Goal: Navigation & Orientation: Find specific page/section

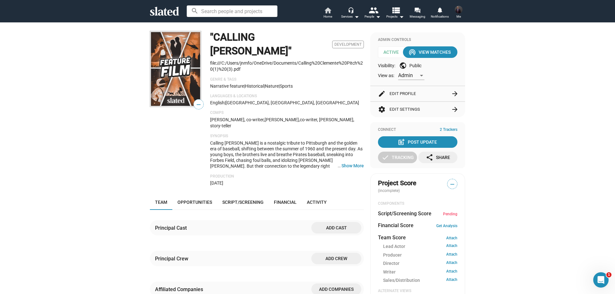
click at [327, 11] on mat-icon "home" at bounding box center [328, 10] width 8 height 8
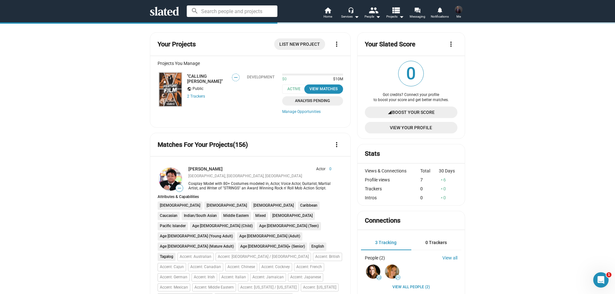
click at [171, 86] on img at bounding box center [170, 89] width 23 height 34
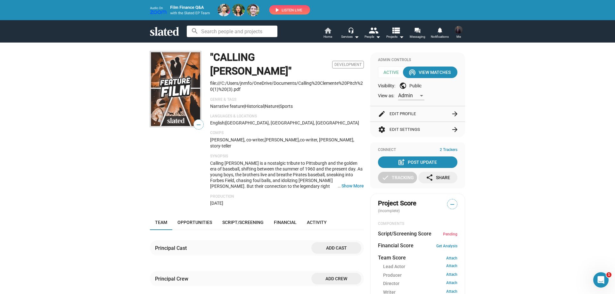
click at [329, 31] on mat-icon "home" at bounding box center [328, 31] width 8 height 8
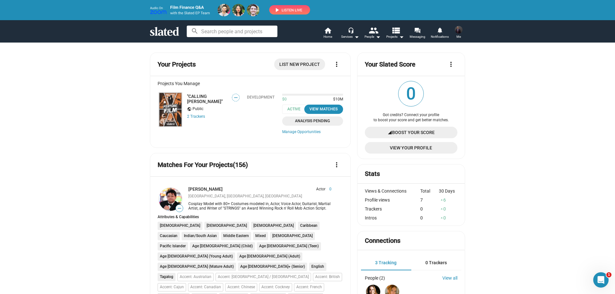
click at [187, 7] on img at bounding box center [230, 10] width 160 height 12
click at [332, 31] on mat-icon "home" at bounding box center [328, 31] width 8 height 8
click at [326, 33] on span "Home" at bounding box center [328, 37] width 9 height 8
click at [286, 11] on img at bounding box center [230, 10] width 160 height 12
click at [324, 33] on mat-icon "home" at bounding box center [328, 31] width 8 height 8
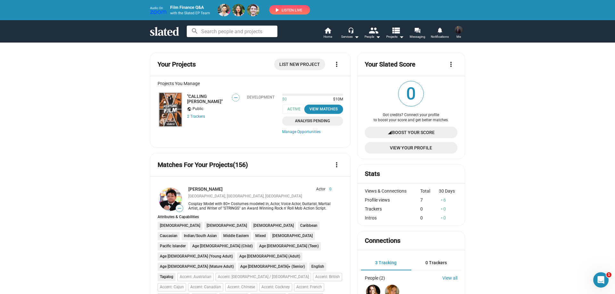
click at [159, 111] on img at bounding box center [170, 110] width 23 height 34
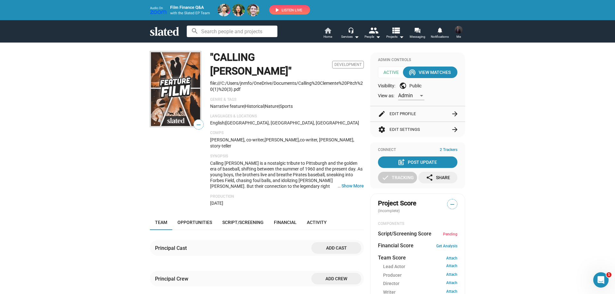
click at [330, 33] on span "Home" at bounding box center [328, 37] width 9 height 8
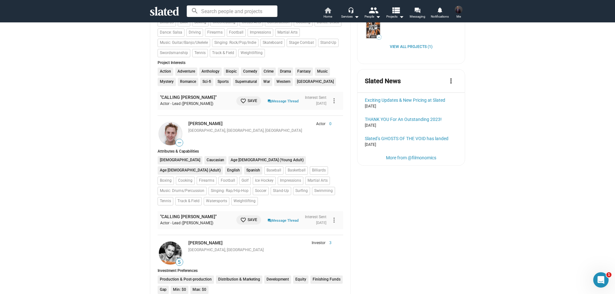
scroll to position [320, 0]
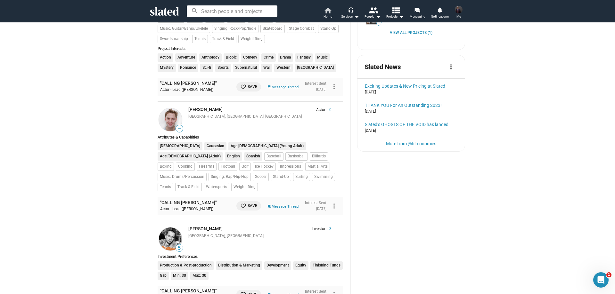
click at [328, 12] on mat-icon "home" at bounding box center [328, 10] width 8 height 8
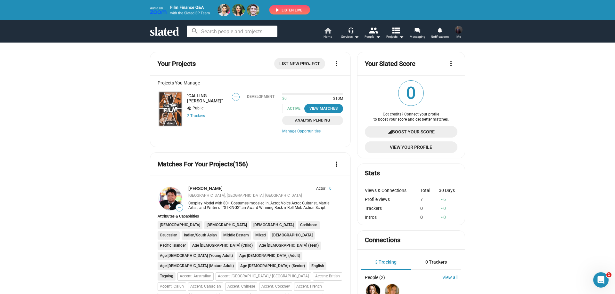
scroll to position [0, 0]
click at [326, 30] on mat-icon "home" at bounding box center [328, 31] width 8 height 8
click at [170, 109] on img at bounding box center [170, 110] width 23 height 34
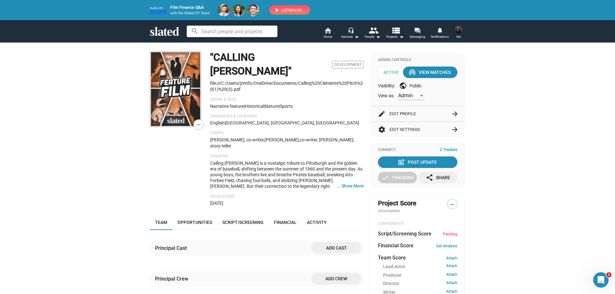
click at [332, 31] on mat-icon "home" at bounding box center [328, 31] width 8 height 8
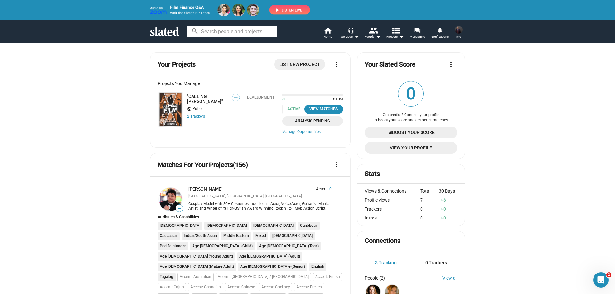
click at [170, 105] on img at bounding box center [170, 110] width 23 height 34
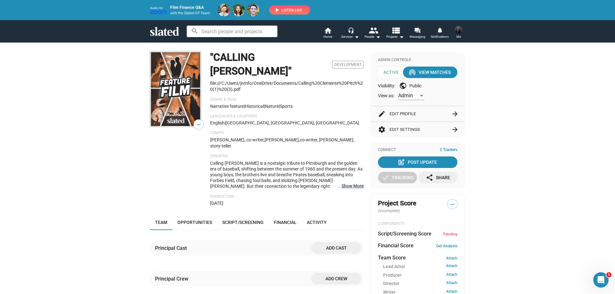
click at [353, 183] on button "… Show More" at bounding box center [353, 186] width 22 height 6
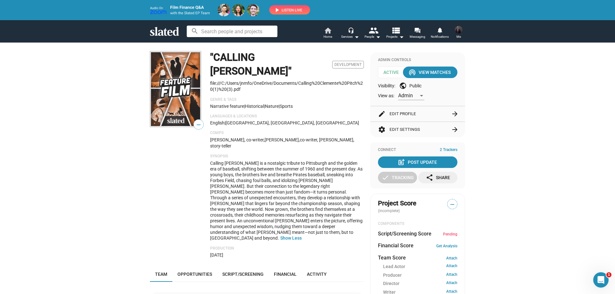
click at [324, 33] on mat-icon "home" at bounding box center [328, 31] width 8 height 8
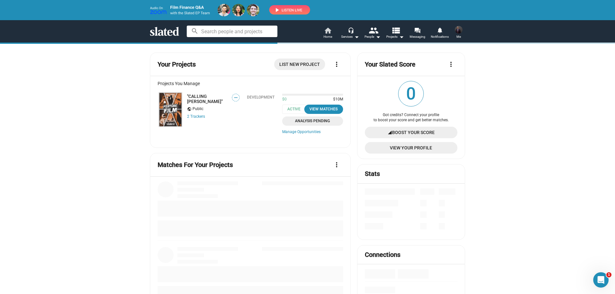
click at [331, 34] on span "Home" at bounding box center [328, 37] width 9 height 8
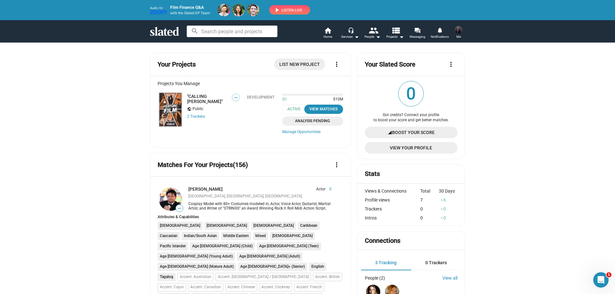
click at [160, 104] on img at bounding box center [170, 110] width 23 height 34
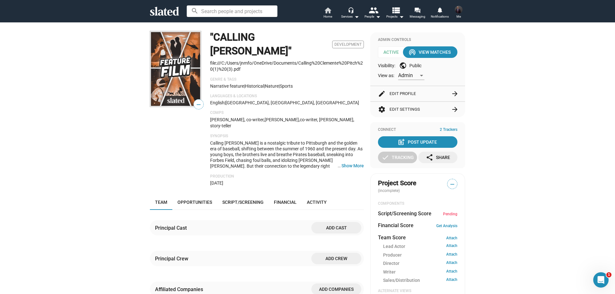
click at [330, 13] on span "Home" at bounding box center [328, 17] width 9 height 8
